Goal: Information Seeking & Learning: Learn about a topic

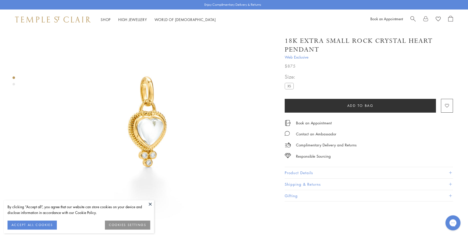
scroll to position [43, 0]
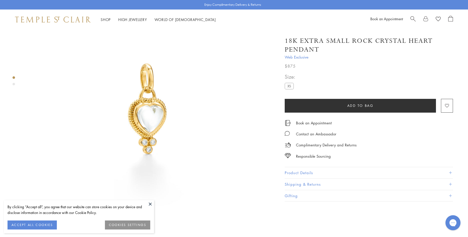
click at [290, 171] on button "Product Details" at bounding box center [369, 172] width 168 height 11
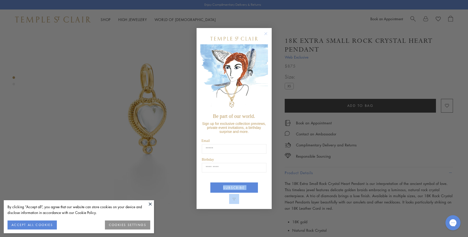
drag, startPoint x: 419, startPoint y: 198, endPoint x: 416, endPoint y: 185, distance: 13.6
click at [416, 185] on div "Close dialog Be part of our world. Sign up for exclusive collection previews, p…" at bounding box center [234, 118] width 468 height 237
click at [265, 35] on circle "Close dialog" at bounding box center [266, 34] width 6 height 6
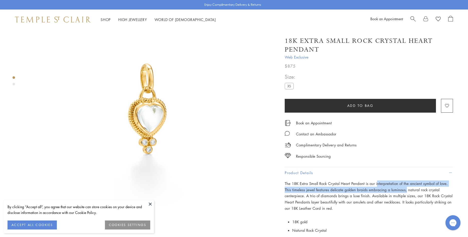
drag, startPoint x: 397, startPoint y: 191, endPoint x: 376, endPoint y: 185, distance: 21.9
click at [376, 185] on p "The 18K Extra Small Rock Crystal Heart Pendant is our interpretation of the anc…" at bounding box center [369, 196] width 168 height 31
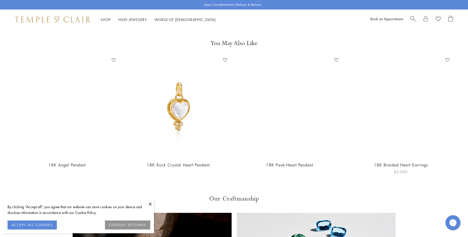
scroll to position [554, 0]
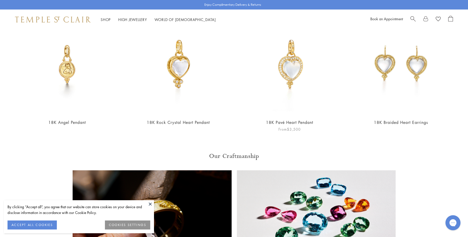
click at [293, 66] on img at bounding box center [289, 64] width 101 height 101
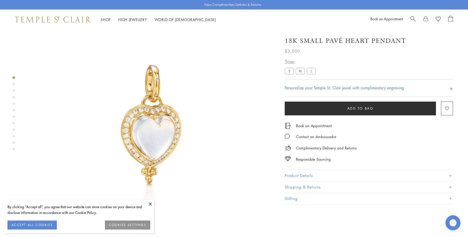
scroll to position [30, 0]
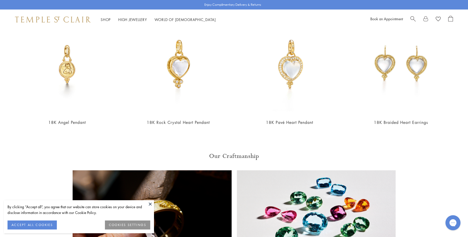
scroll to position [681, 0]
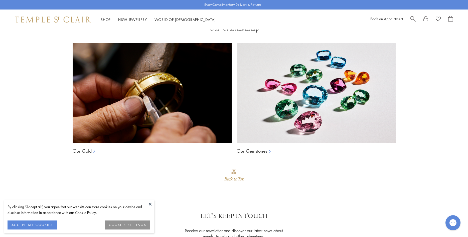
click at [45, 105] on div "Our Craftmanship Our Gold Our Gemstones Back to Top" at bounding box center [234, 112] width 468 height 174
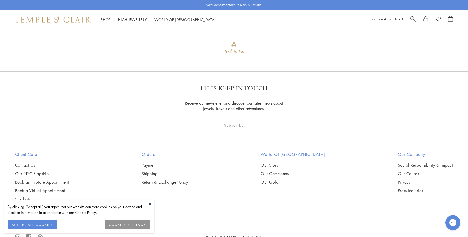
scroll to position [817, 0]
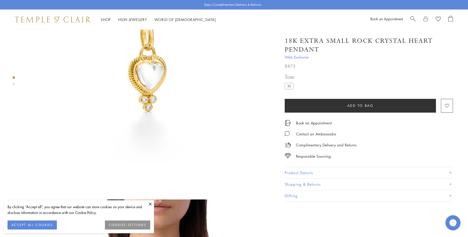
click at [100, 137] on img at bounding box center [149, 68] width 248 height 248
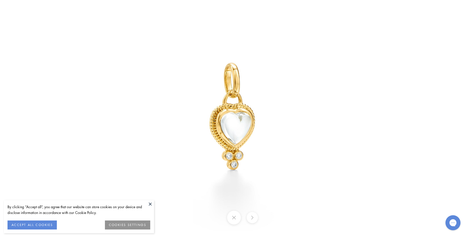
drag, startPoint x: 426, startPoint y: 102, endPoint x: 393, endPoint y: 91, distance: 34.0
click at [425, 101] on div at bounding box center [377, 118] width 579 height 293
drag, startPoint x: 425, startPoint y: 47, endPoint x: 385, endPoint y: 5, distance: 58.0
click at [418, 38] on div at bounding box center [377, 118] width 579 height 293
drag, startPoint x: 315, startPoint y: 90, endPoint x: 263, endPoint y: 11, distance: 95.2
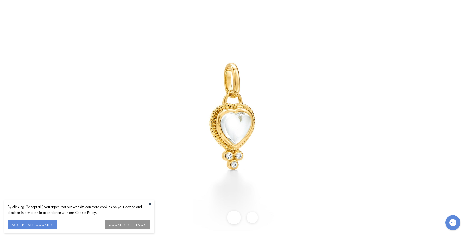
click at [302, 64] on img at bounding box center [234, 118] width 293 height 293
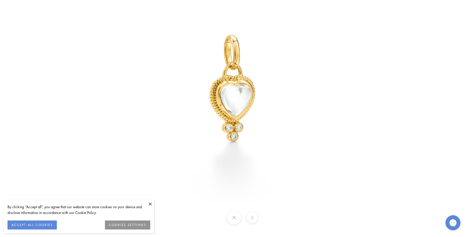
drag, startPoint x: 331, startPoint y: 137, endPoint x: 137, endPoint y: 16, distance: 228.8
click at [327, 135] on img at bounding box center [234, 90] width 293 height 293
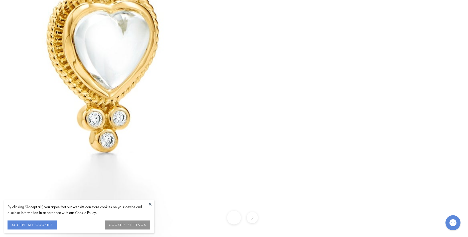
click at [363, 133] on img at bounding box center [108, 27] width 722 height 722
